Goal: Information Seeking & Learning: Learn about a topic

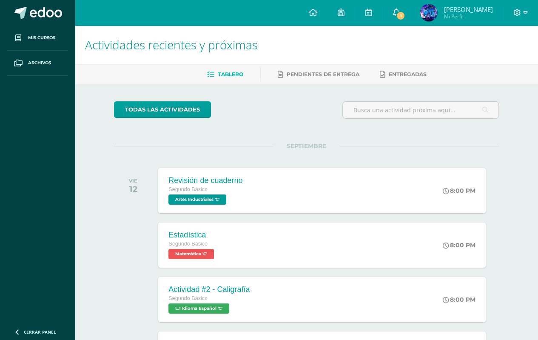
click at [399, 14] on span "1" at bounding box center [400, 15] width 9 height 9
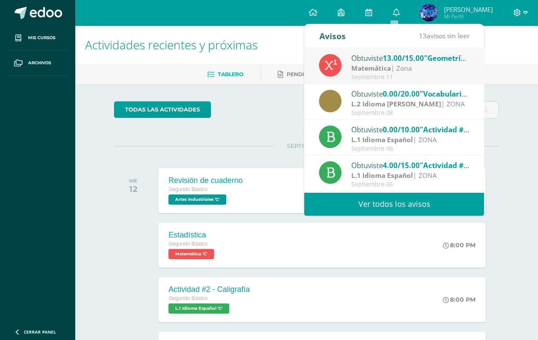
click at [521, 14] on span at bounding box center [520, 12] width 14 height 9
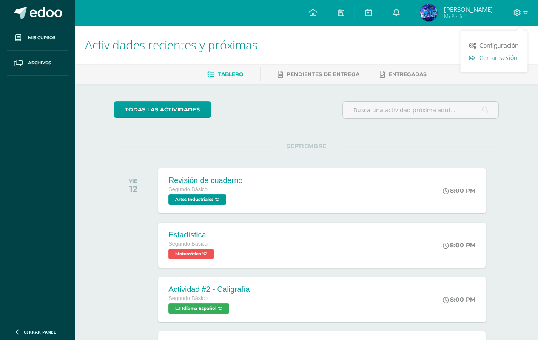
click at [494, 63] on link "Cerrar sesión" at bounding box center [493, 57] width 67 height 12
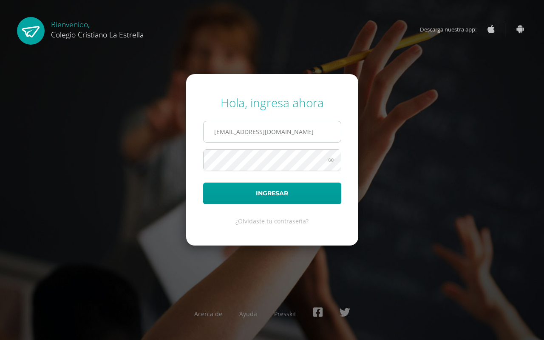
click at [316, 128] on input "2021265@laestrella.edu.gt" at bounding box center [272, 131] width 137 height 21
type input "2021101@laestrella.edu.gt"
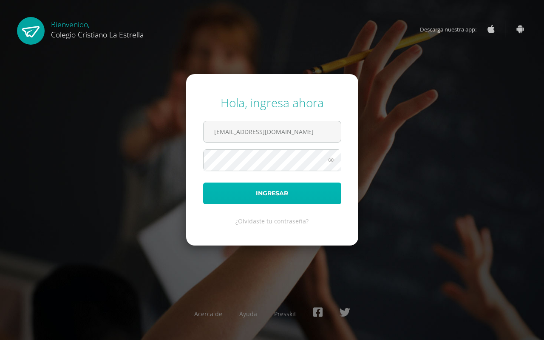
click at [287, 199] on button "Ingresar" at bounding box center [272, 193] width 138 height 22
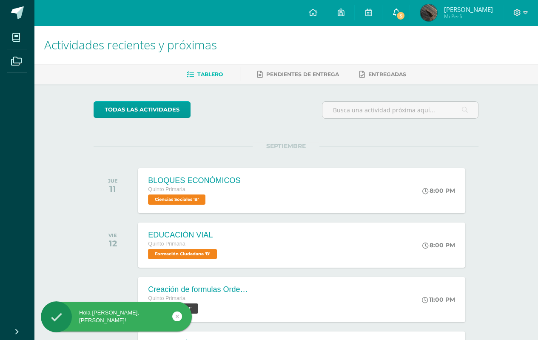
click at [405, 12] on span "5" at bounding box center [400, 15] width 9 height 9
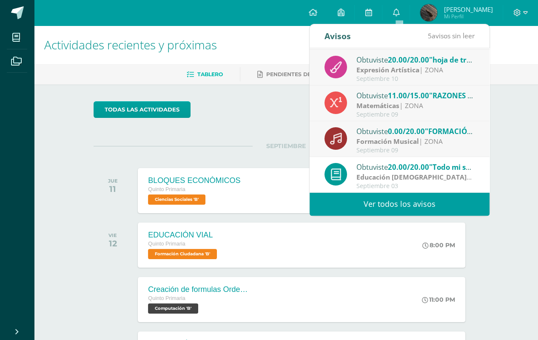
scroll to position [74, 0]
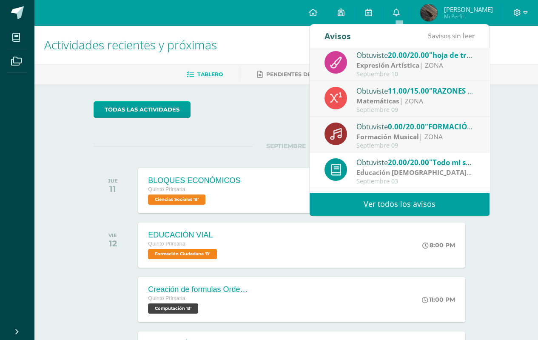
click at [505, 114] on div "Actividades recientes y próximas Tablero Pendientes de entrega Entregadas todas…" at bounding box center [286, 281] width 504 height 513
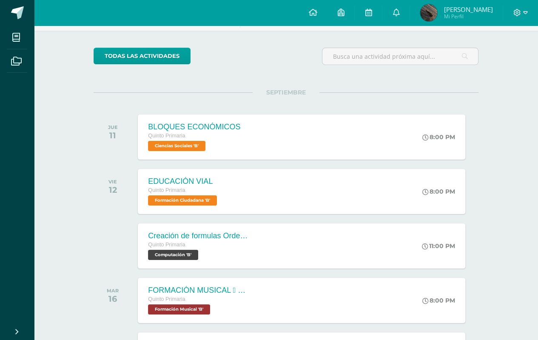
scroll to position [71, 0]
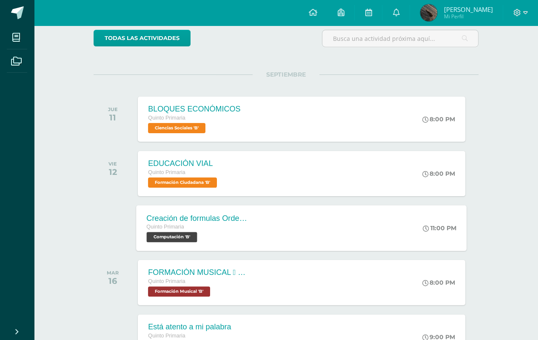
click at [268, 239] on div "Creación de formulas Orden jerárquico Quinto Primaria Computación 'B' 11:00 PM …" at bounding box center [301, 227] width 330 height 45
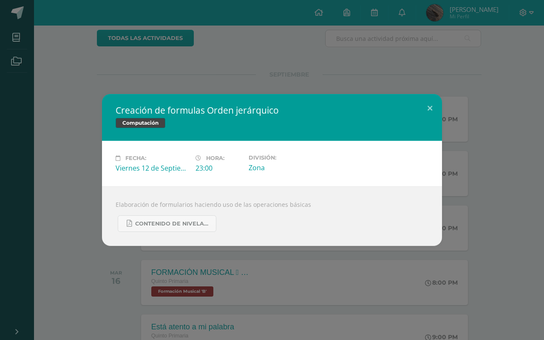
click at [175, 259] on div "Creación de formulas Orden jerárquico Computación Fecha: [DATE] Hora: 23:00 Div…" at bounding box center [272, 170] width 544 height 340
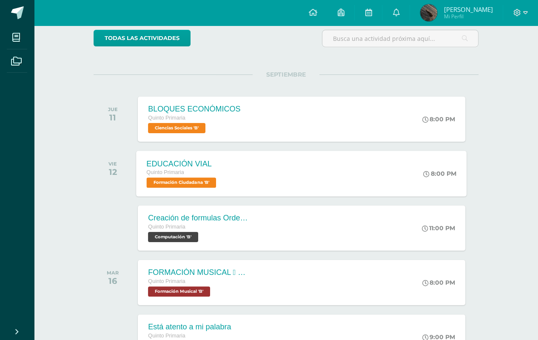
click at [195, 185] on span "Formación Ciudadana 'B'" at bounding box center [182, 182] width 70 height 10
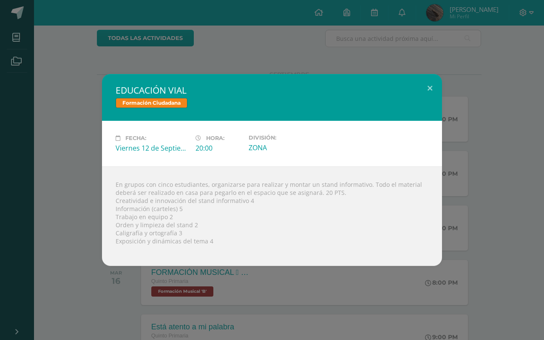
drag, startPoint x: 235, startPoint y: 313, endPoint x: 222, endPoint y: 297, distance: 20.2
click at [234, 313] on div "EDUCACIÓN VIAL Formación Ciudadana Fecha: [DATE] Hora: 20:00 División:" at bounding box center [272, 170] width 544 height 340
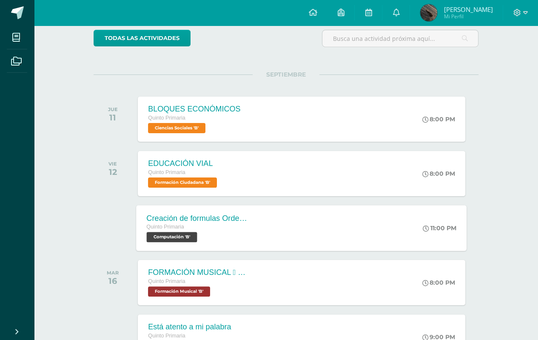
click at [197, 237] on span "Computación 'B'" at bounding box center [172, 237] width 51 height 10
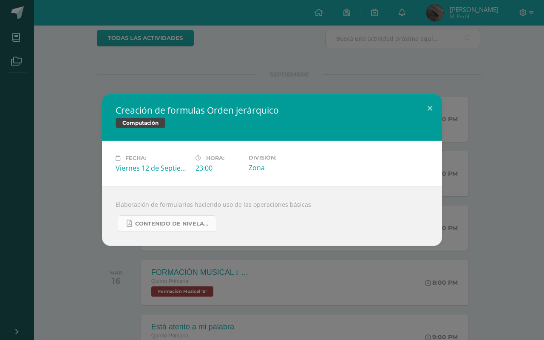
click at [156, 223] on span "Contenido de Nivelación para Quinto Primaria.pdf" at bounding box center [173, 223] width 76 height 7
click at [214, 80] on div "Creación de formulas Orden jerárquico Computación Fecha: Viernes 12 de Septiemb…" at bounding box center [272, 170] width 544 height 340
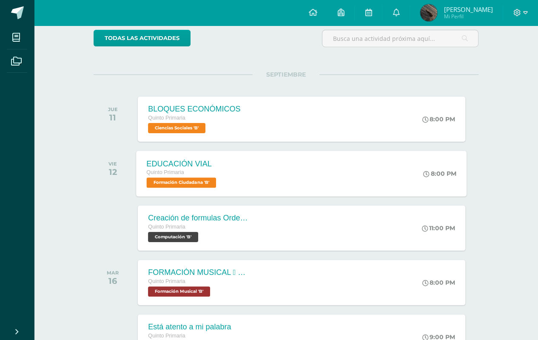
click at [193, 188] on div "EDUCACIÓN VIAL Quinto Primaria Formación Ciudadana 'B'" at bounding box center [182, 172] width 92 height 45
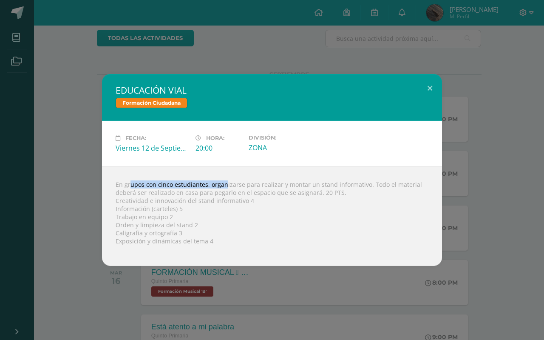
drag, startPoint x: 115, startPoint y: 180, endPoint x: 215, endPoint y: 187, distance: 100.6
click at [214, 187] on div "En grupos con cinco estudiantes, organizarse para realizar y montar un stand in…" at bounding box center [272, 215] width 340 height 99
click at [213, 197] on div "En grupos con cinco estudiantes, organizarse para realizar y montar un stand in…" at bounding box center [272, 215] width 340 height 99
drag, startPoint x: 116, startPoint y: 181, endPoint x: 355, endPoint y: 193, distance: 239.9
click at [355, 193] on div "En grupos con cinco estudiantes, organizarse para realizar y montar un stand in…" at bounding box center [272, 215] width 340 height 99
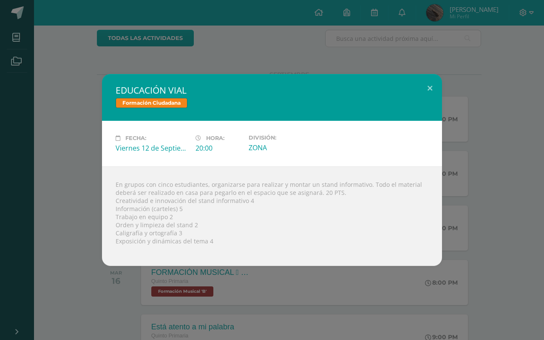
click at [543, 199] on div "EDUCACIÓN VIAL Formación Ciudadana Fecha: Viernes 12 de Septiembre Hora: 20:00 …" at bounding box center [272, 170] width 544 height 340
